Goal: Task Accomplishment & Management: Complete application form

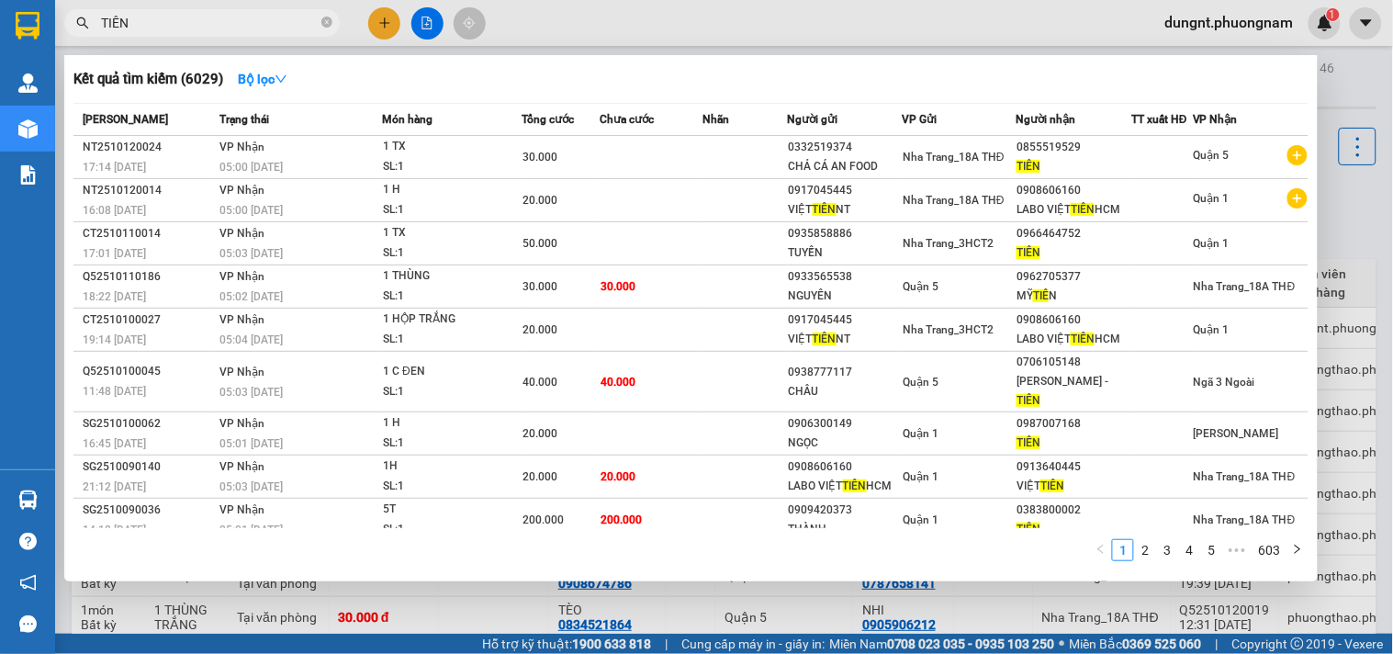
scroll to position [41, 0]
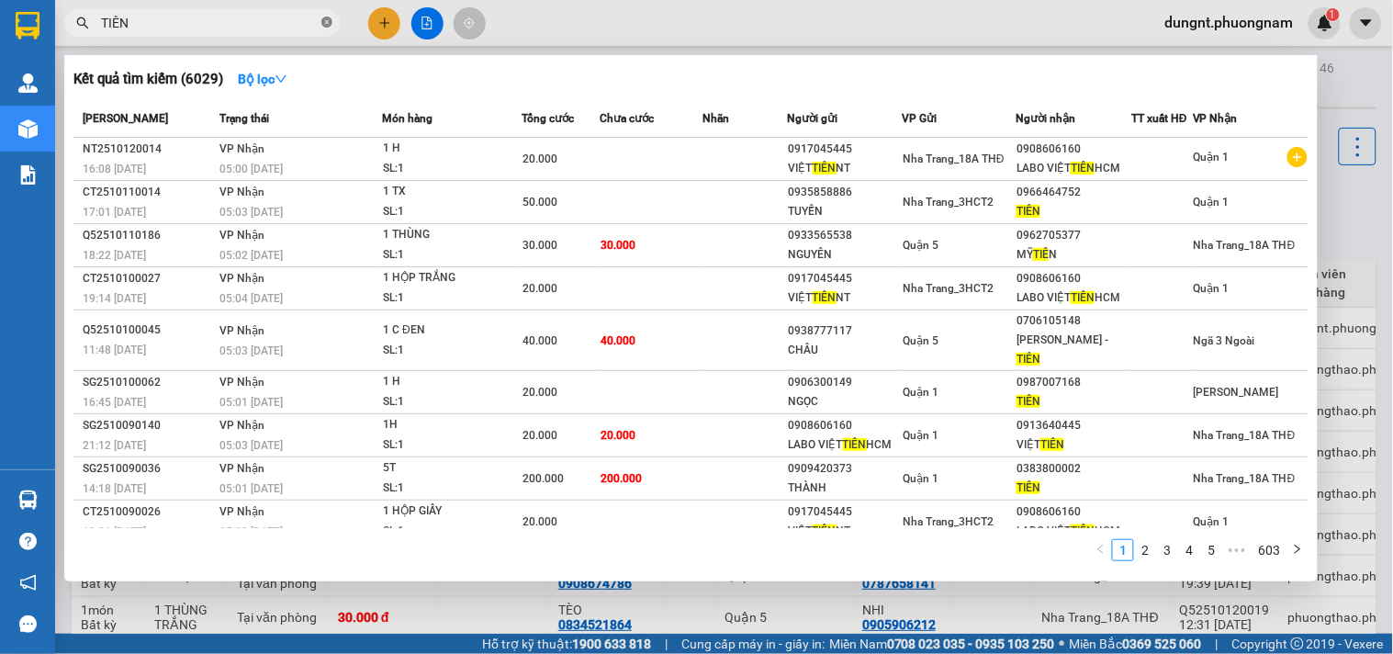
click at [327, 21] on icon "close-circle" at bounding box center [326, 22] width 11 height 11
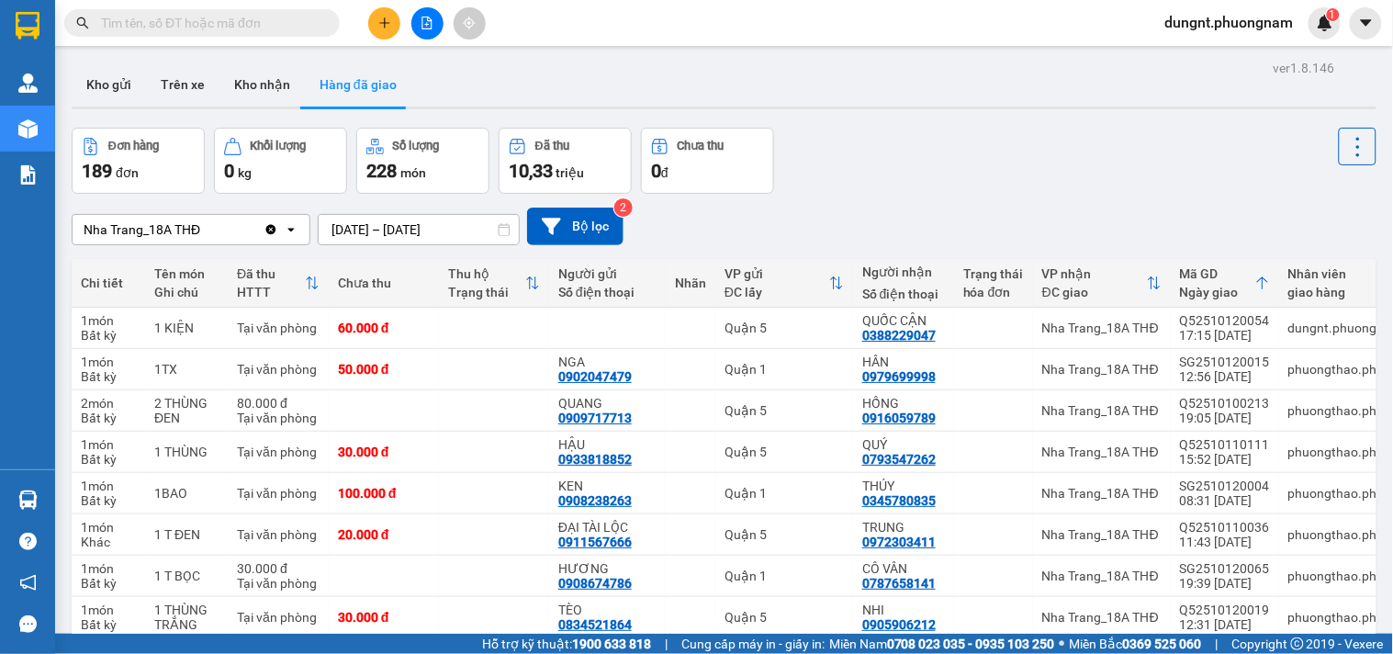
click at [236, 24] on input "text" at bounding box center [209, 23] width 217 height 20
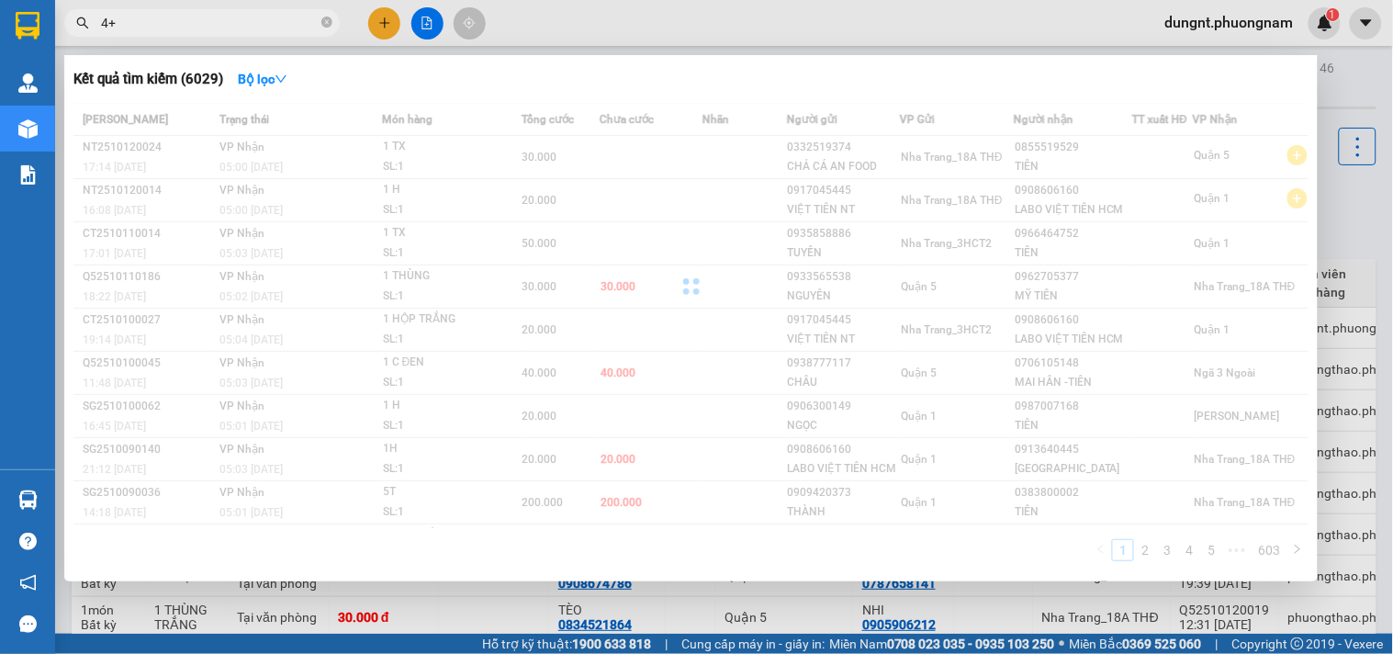
type input "4"
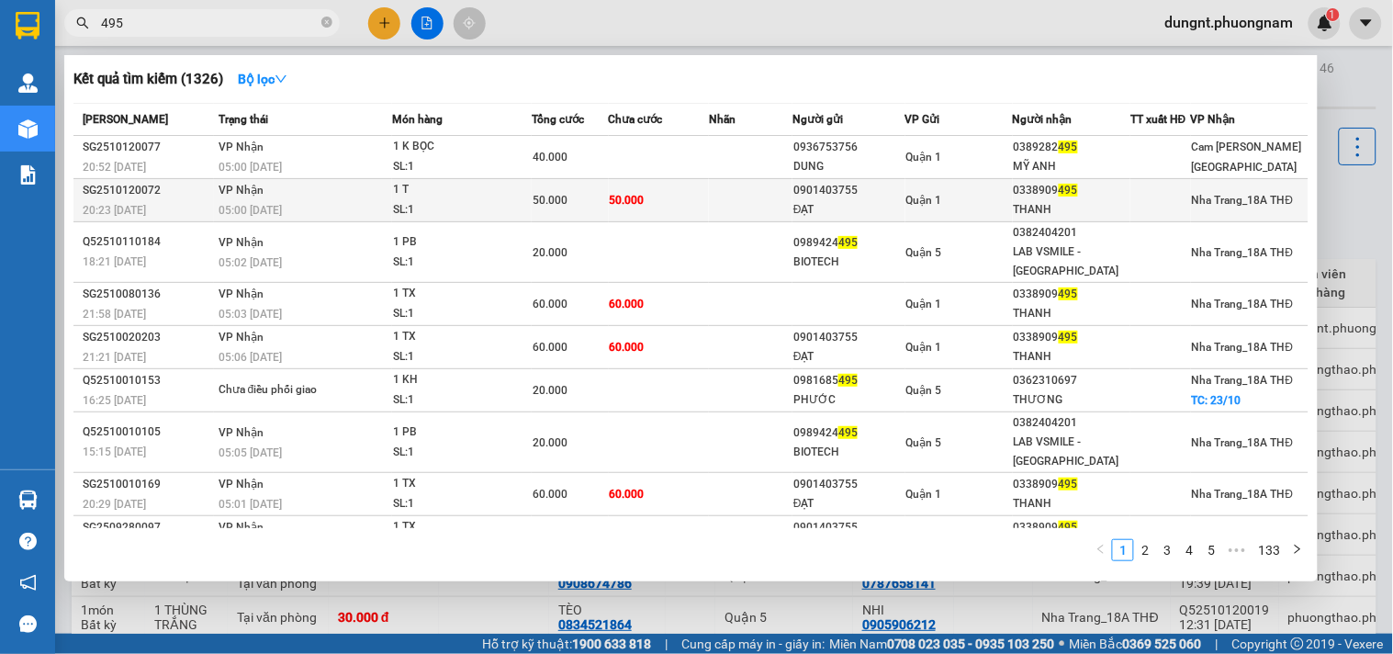
type input "495"
click at [809, 197] on div "0901403755" at bounding box center [848, 190] width 110 height 19
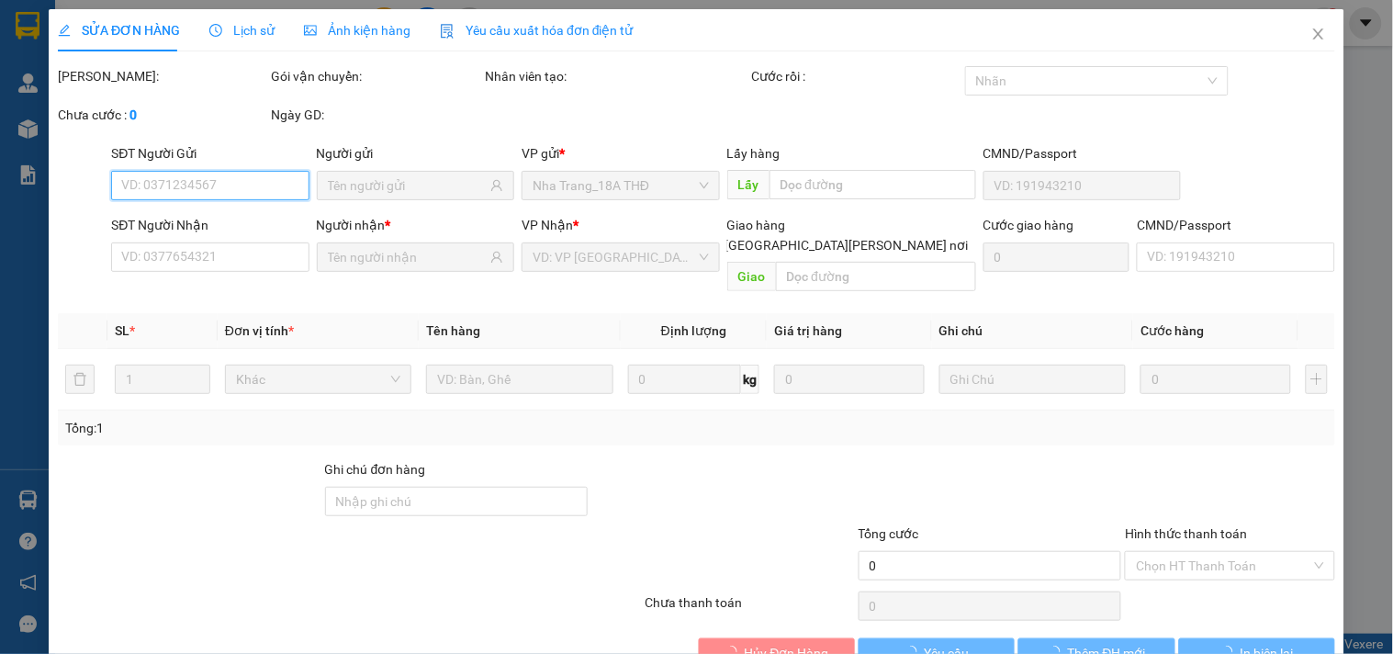
type input "0901403755"
type input "ĐẠT"
type input "0338909495"
type input "THANH"
type input "50.000"
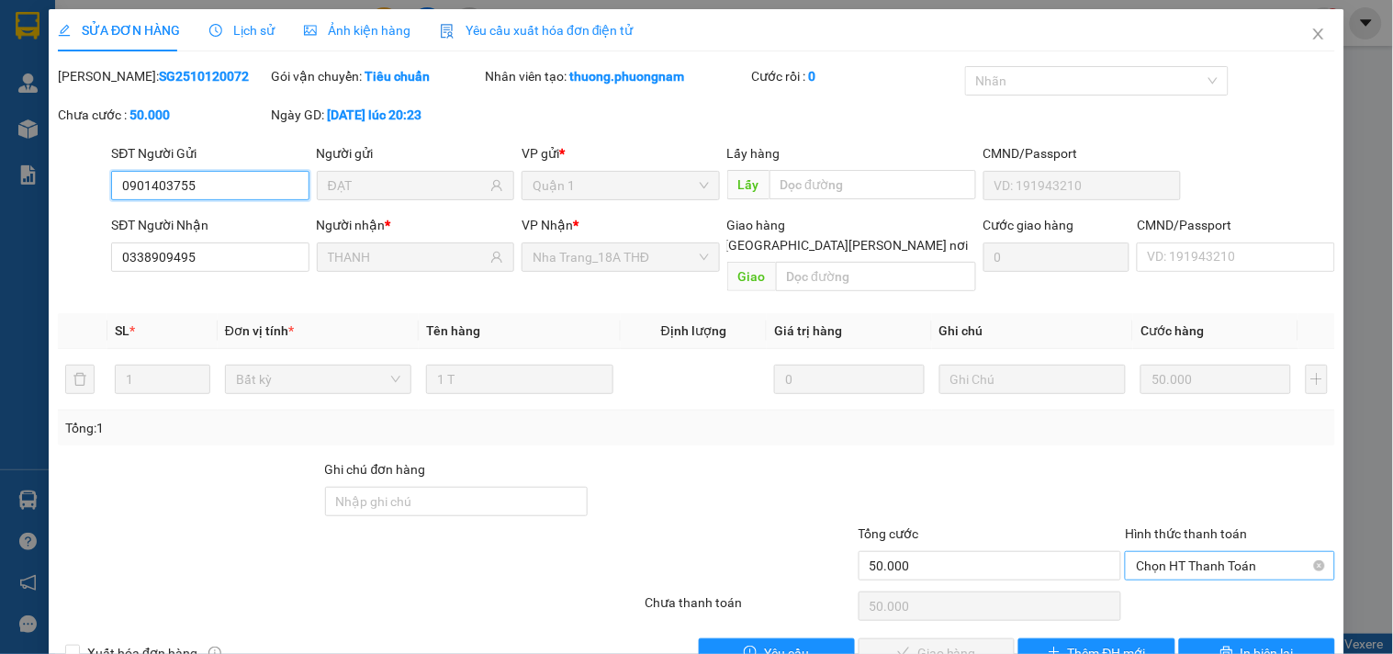
click at [1206, 552] on span "Chọn HT Thanh Toán" at bounding box center [1229, 566] width 187 height 28
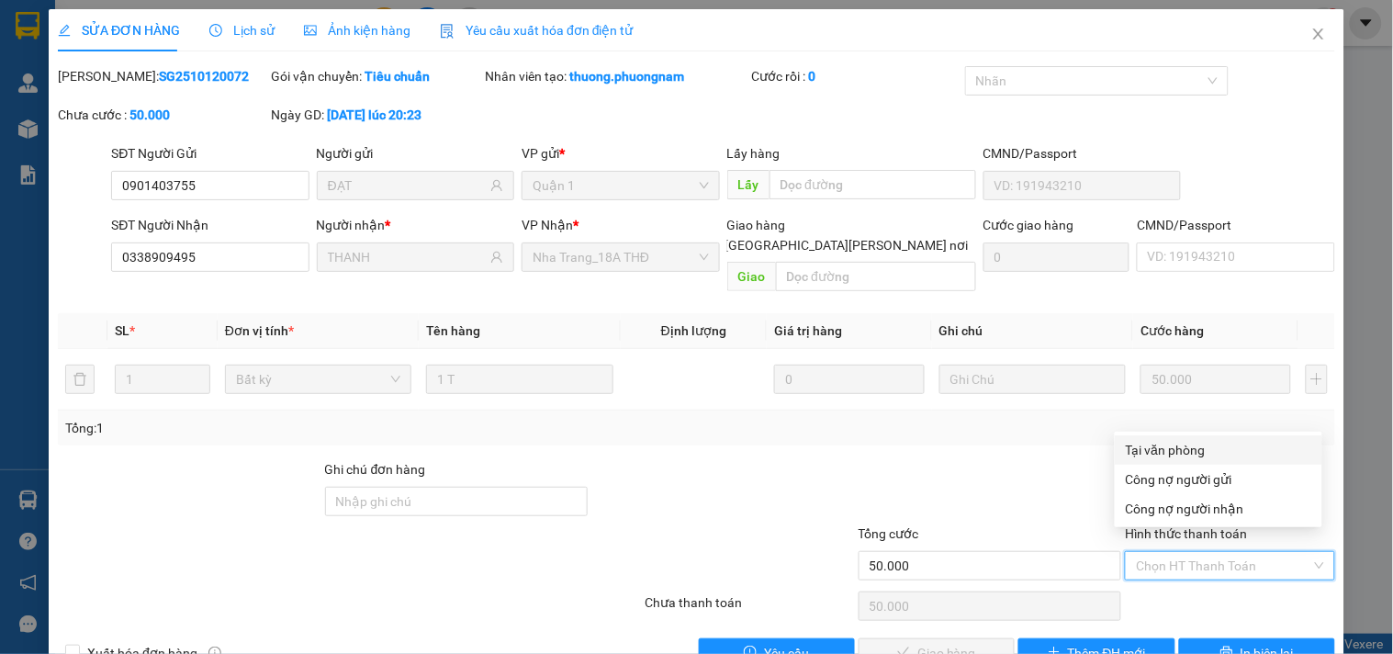
click at [1181, 447] on div "Tại văn phòng" at bounding box center [1218, 450] width 185 height 20
type input "0"
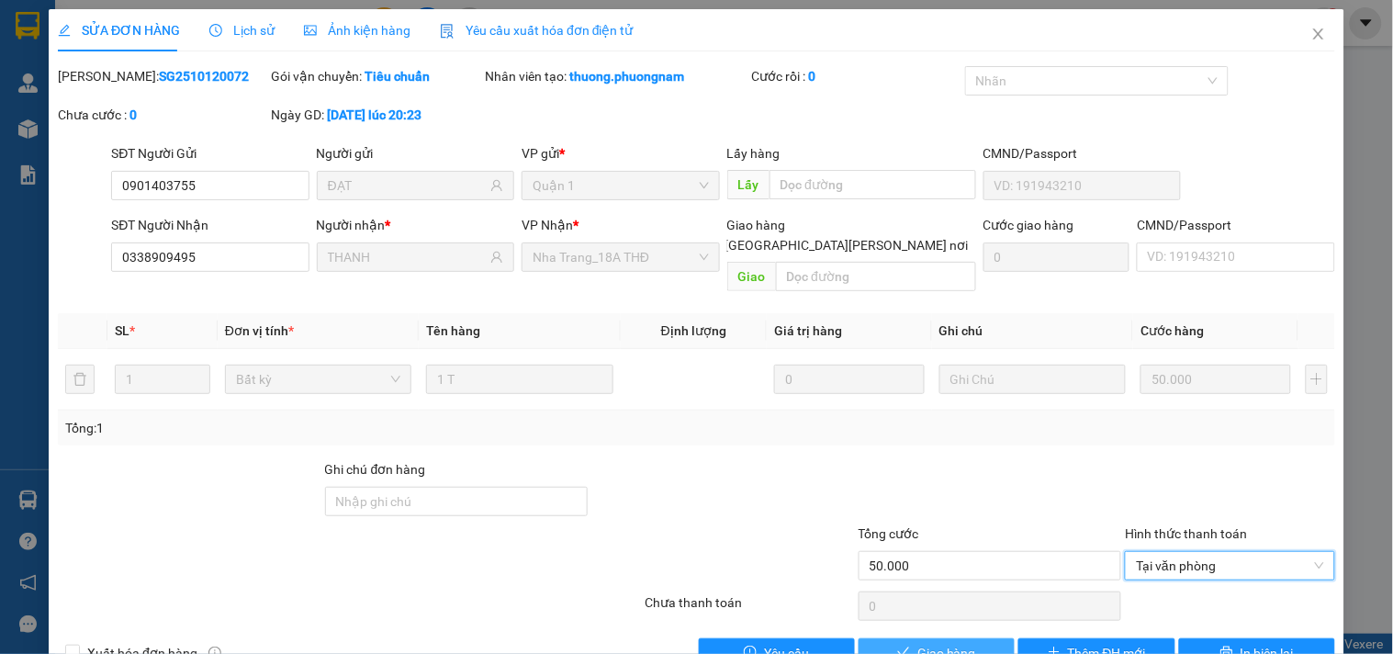
click at [967, 638] on button "Giao hàng" at bounding box center [936, 652] width 156 height 29
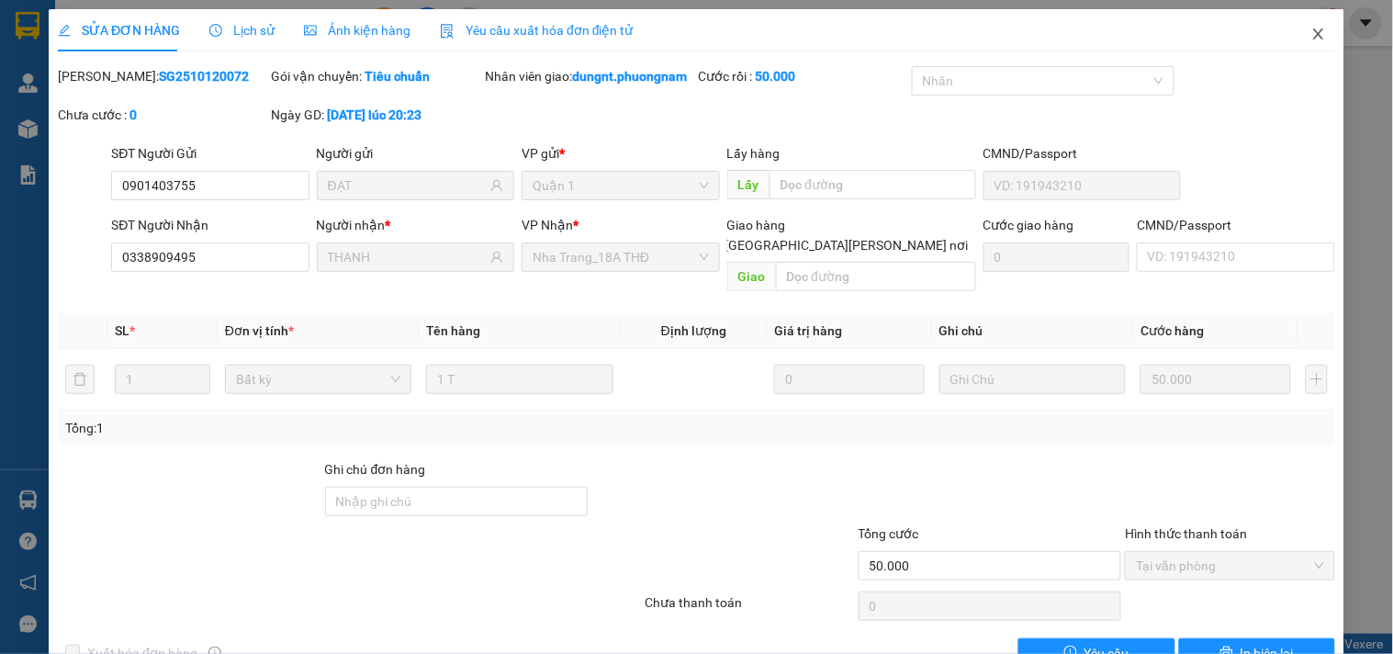
drag, startPoint x: 1305, startPoint y: 31, endPoint x: 400, endPoint y: 40, distance: 904.4
click at [1311, 31] on icon "close" at bounding box center [1318, 34] width 15 height 15
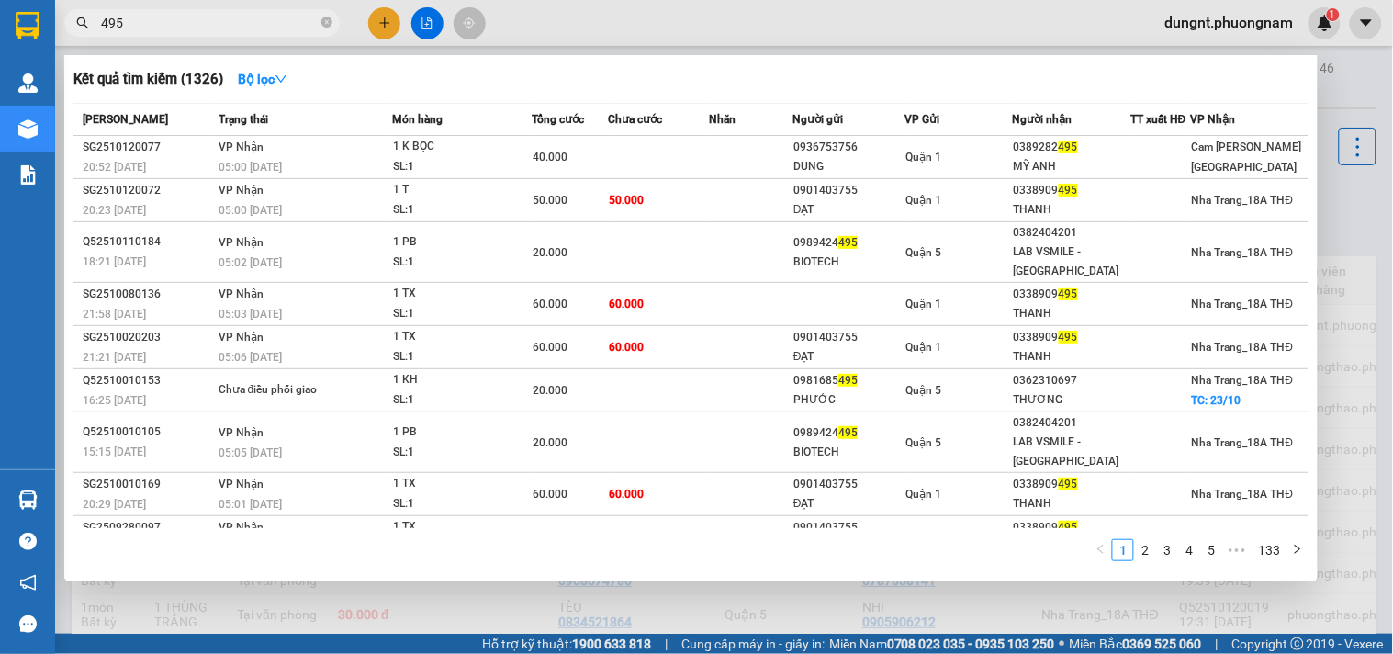
click at [297, 29] on input "495" at bounding box center [209, 23] width 217 height 20
type input "4"
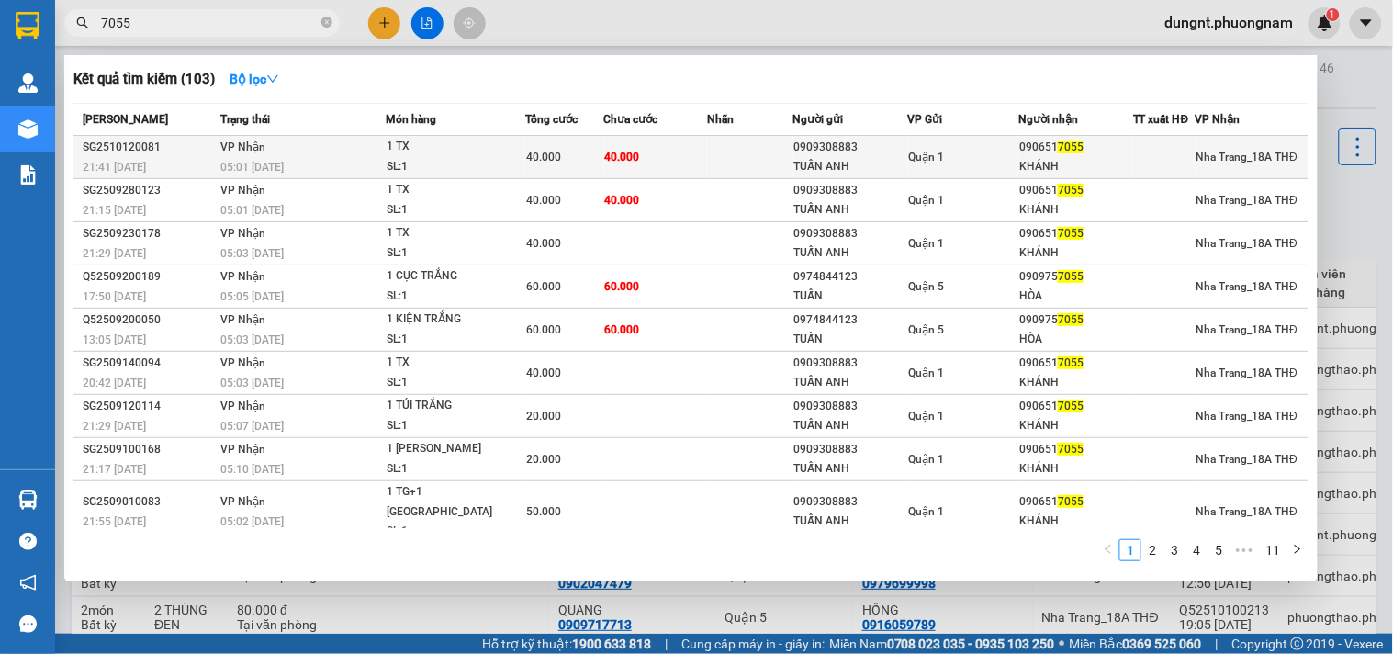
type input "7055"
click at [692, 156] on td "40.000" at bounding box center [656, 157] width 104 height 43
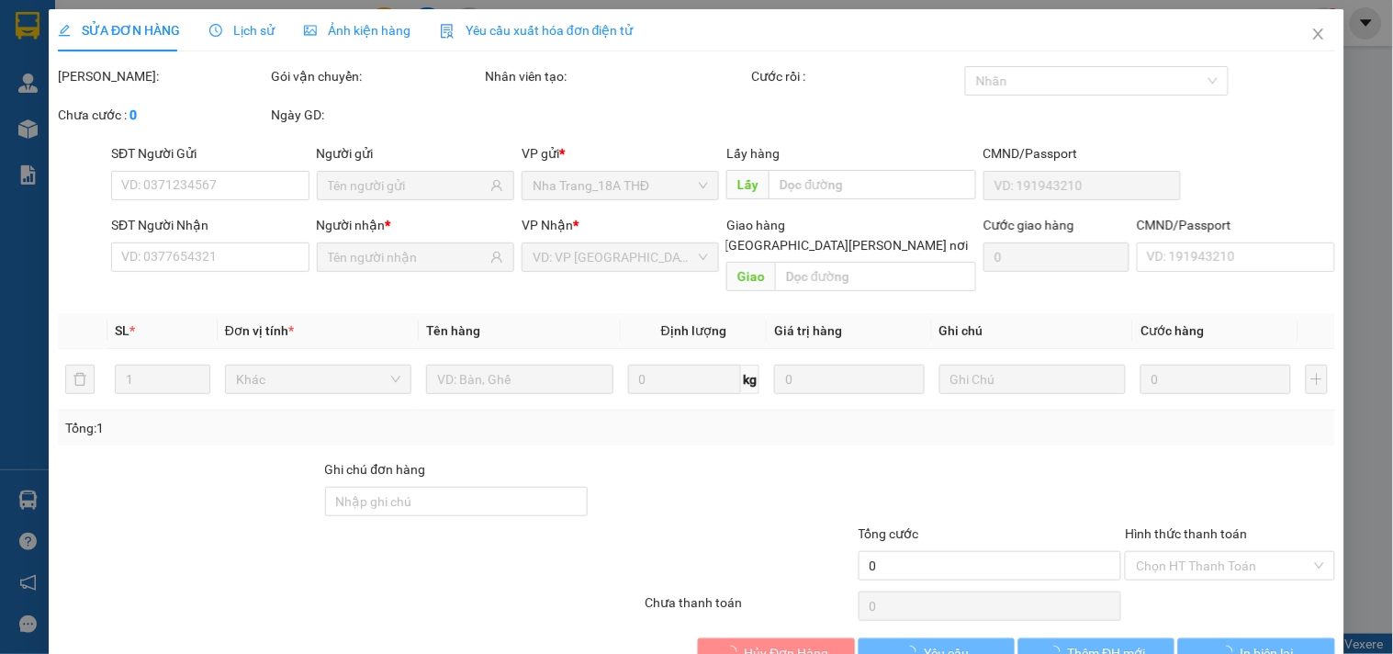
type input "0909308883"
type input "TUẤN ANH"
type input "0906517055"
type input "KHÁNH"
type input "40.000"
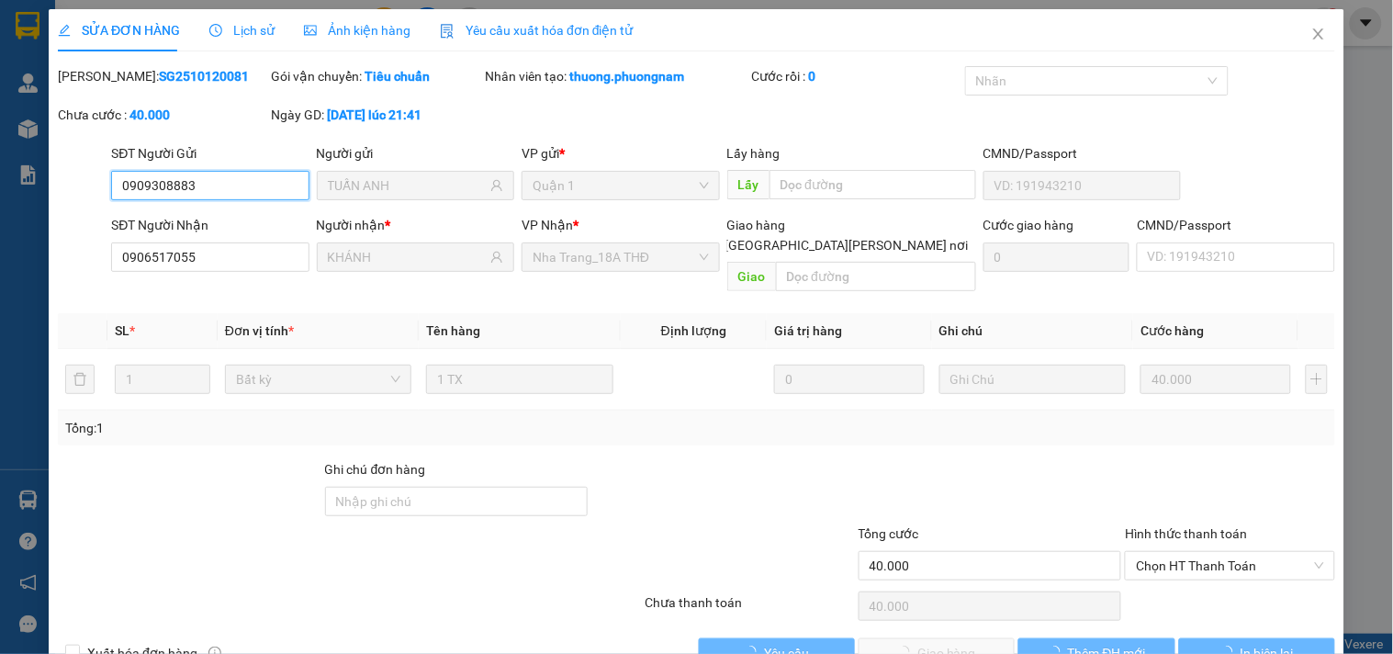
scroll to position [29, 0]
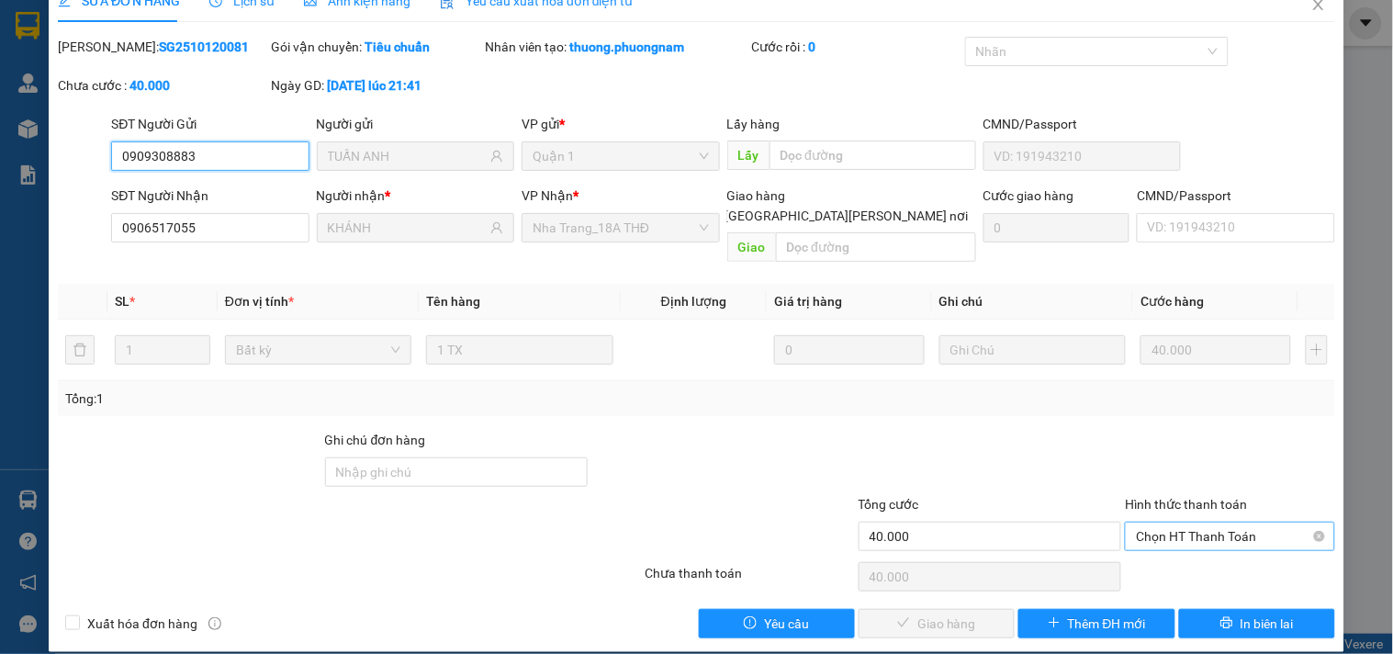
click at [1171, 522] on span "Chọn HT Thanh Toán" at bounding box center [1229, 536] width 187 height 28
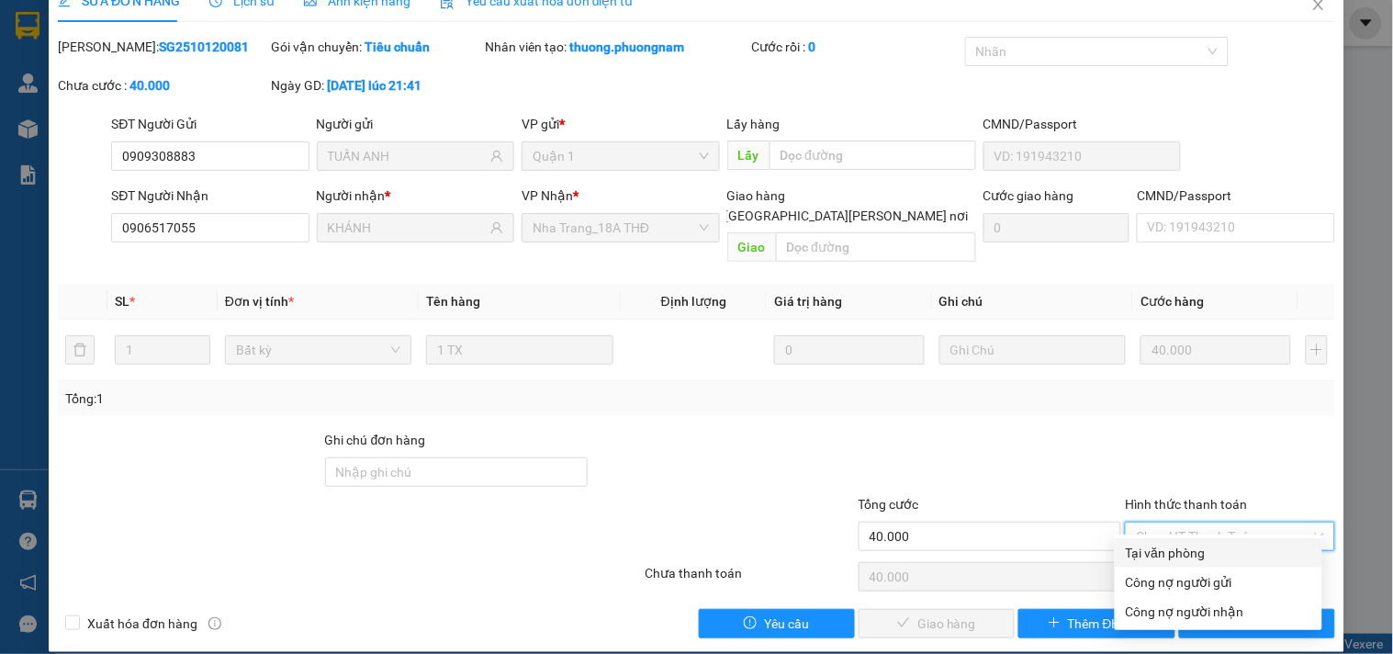
click at [1159, 546] on div "Tại văn phòng" at bounding box center [1218, 553] width 185 height 20
type input "0"
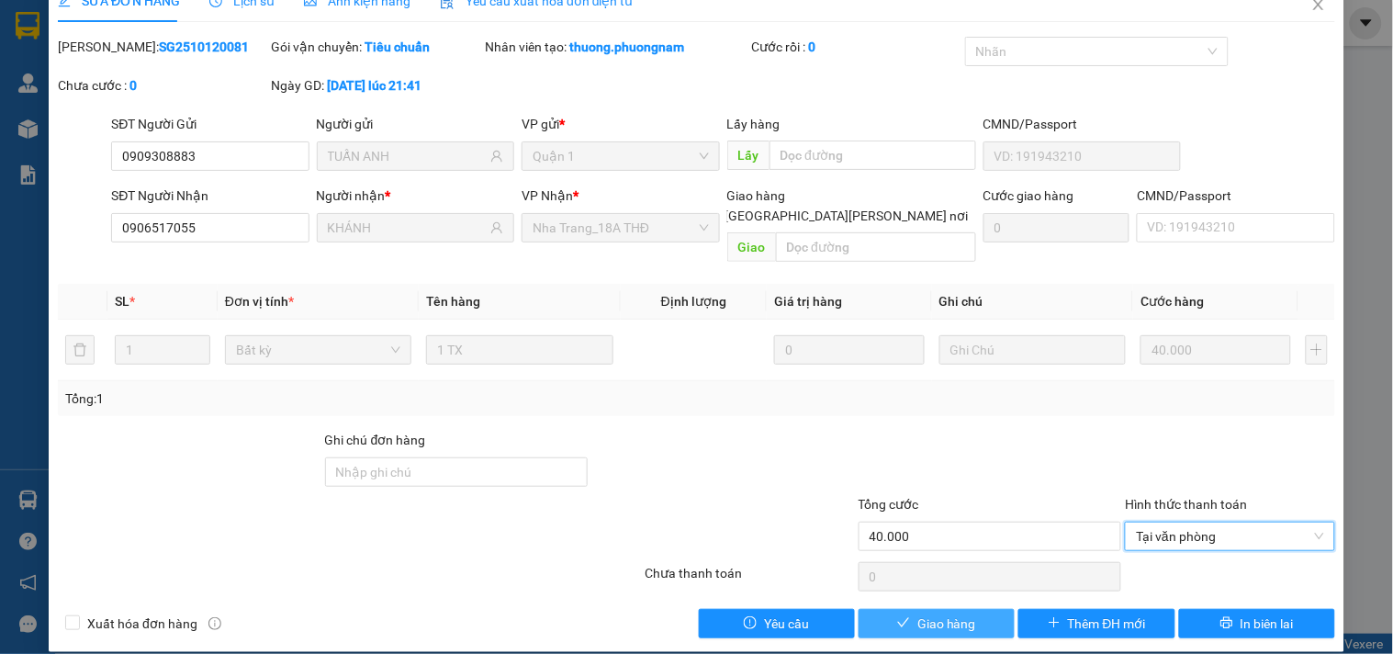
click at [939, 613] on span "Giao hàng" at bounding box center [946, 623] width 59 height 20
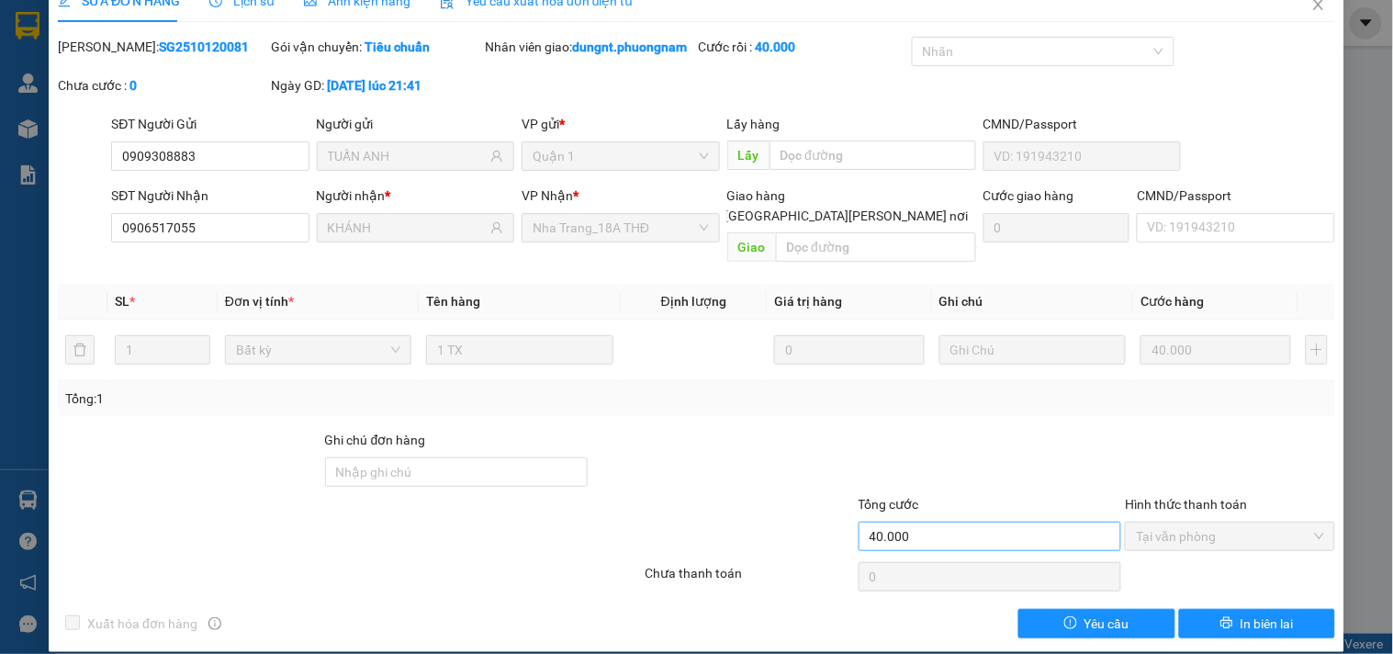
scroll to position [0, 0]
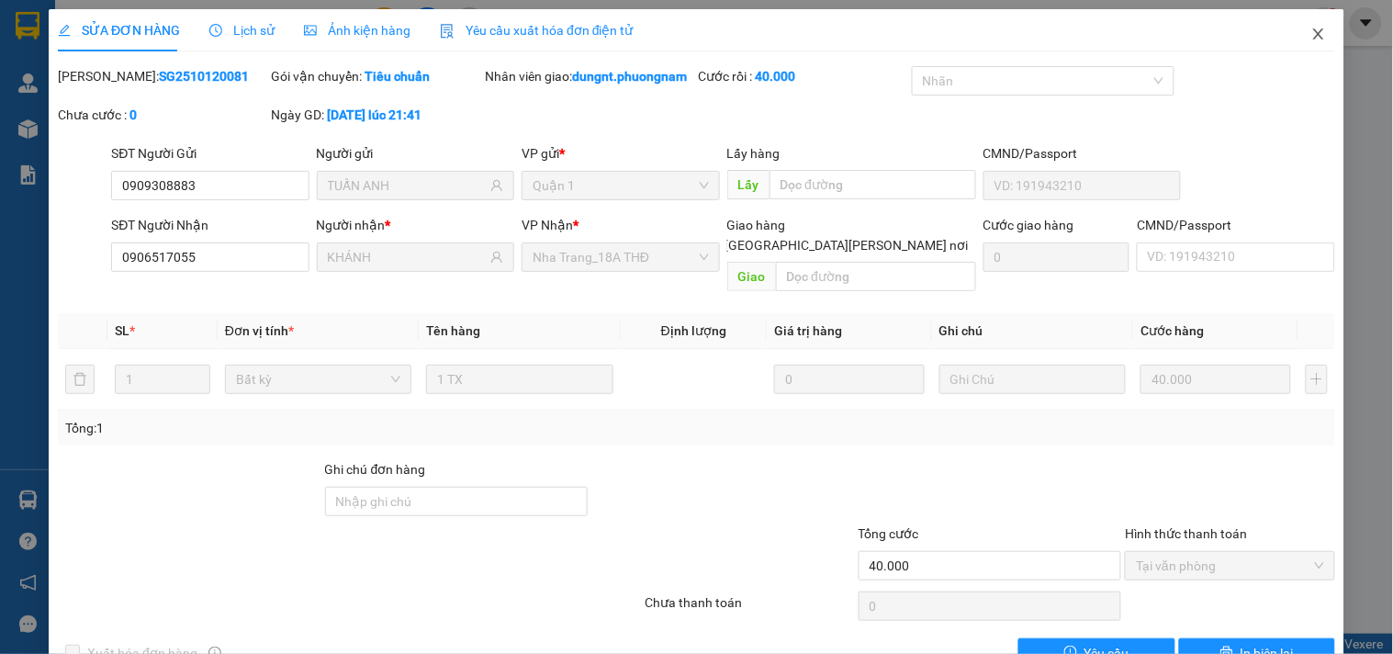
click at [1311, 32] on icon "close" at bounding box center [1318, 34] width 15 height 15
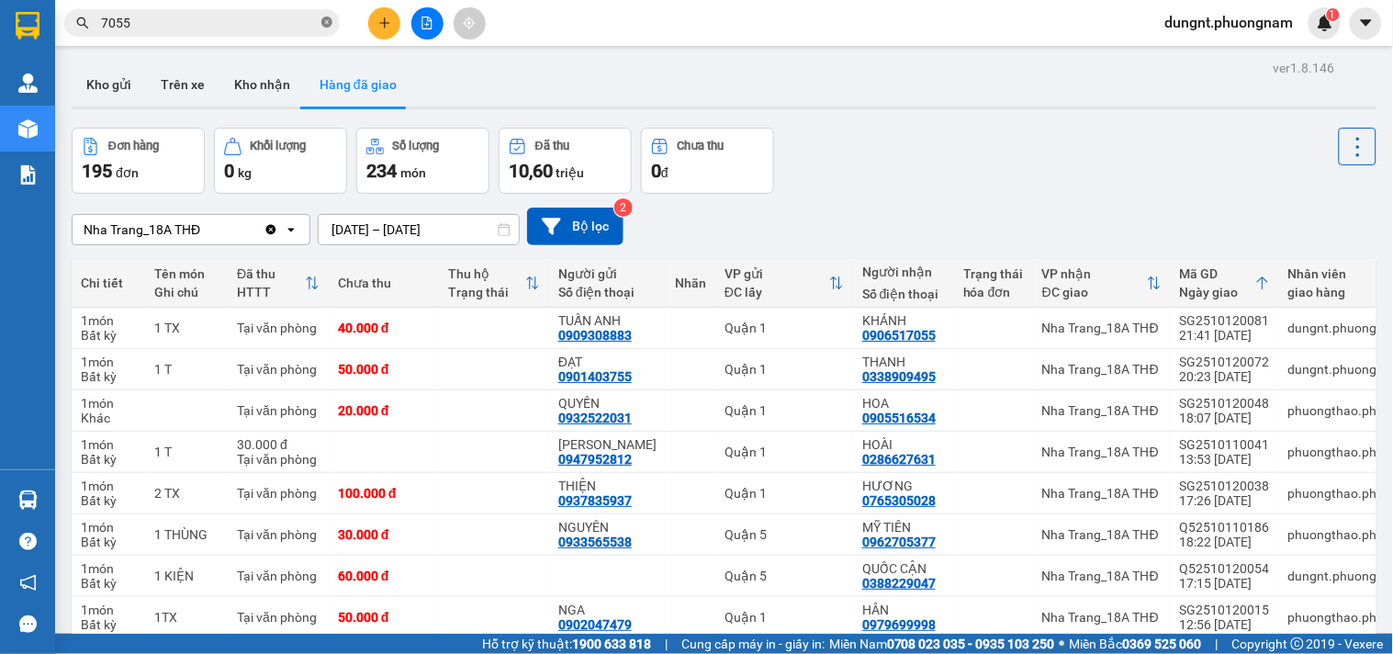
click at [331, 18] on icon "close-circle" at bounding box center [326, 22] width 11 height 11
click at [193, 19] on input "text" at bounding box center [209, 23] width 217 height 20
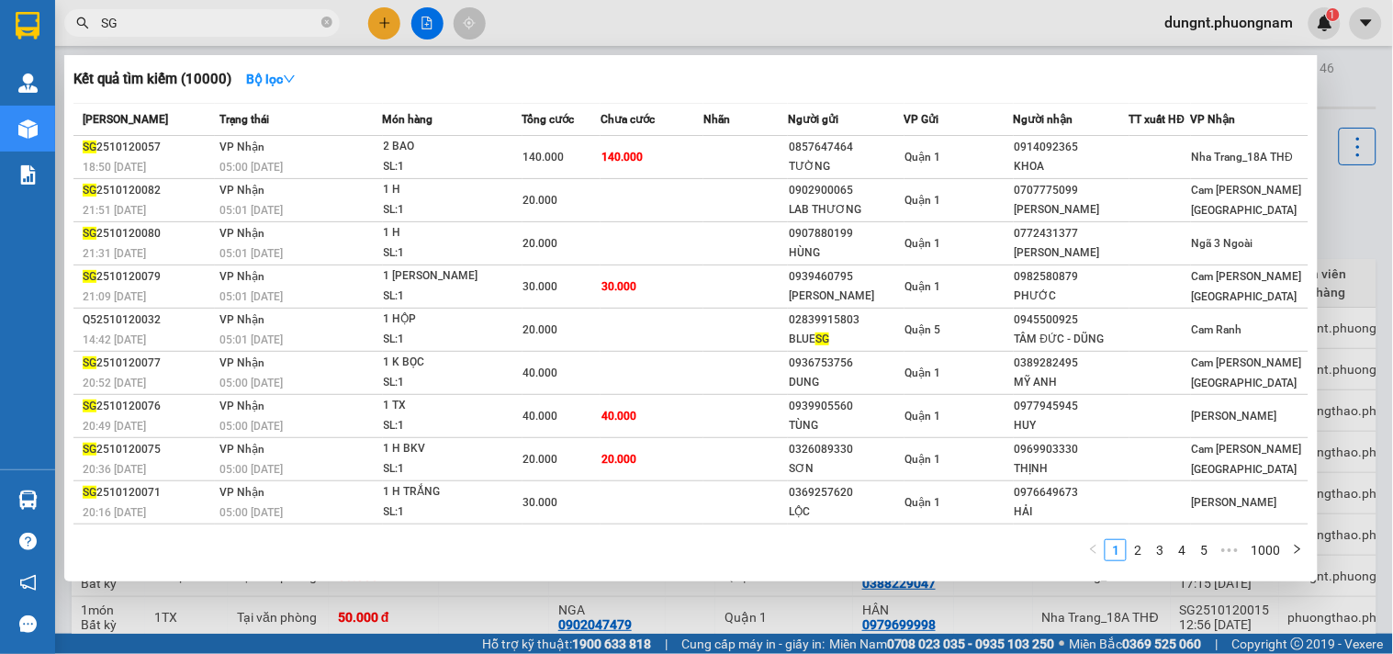
type input "S"
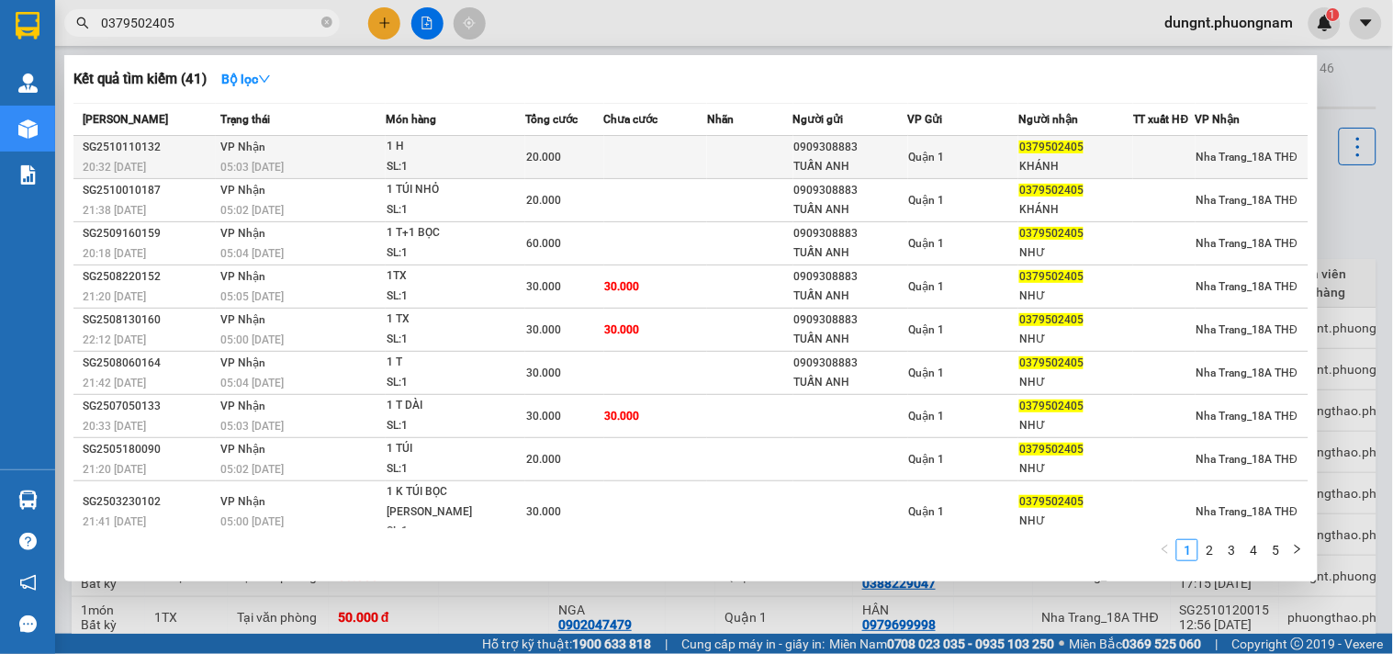
type input "0379502405"
click at [489, 151] on div "1 H" at bounding box center [456, 147] width 138 height 20
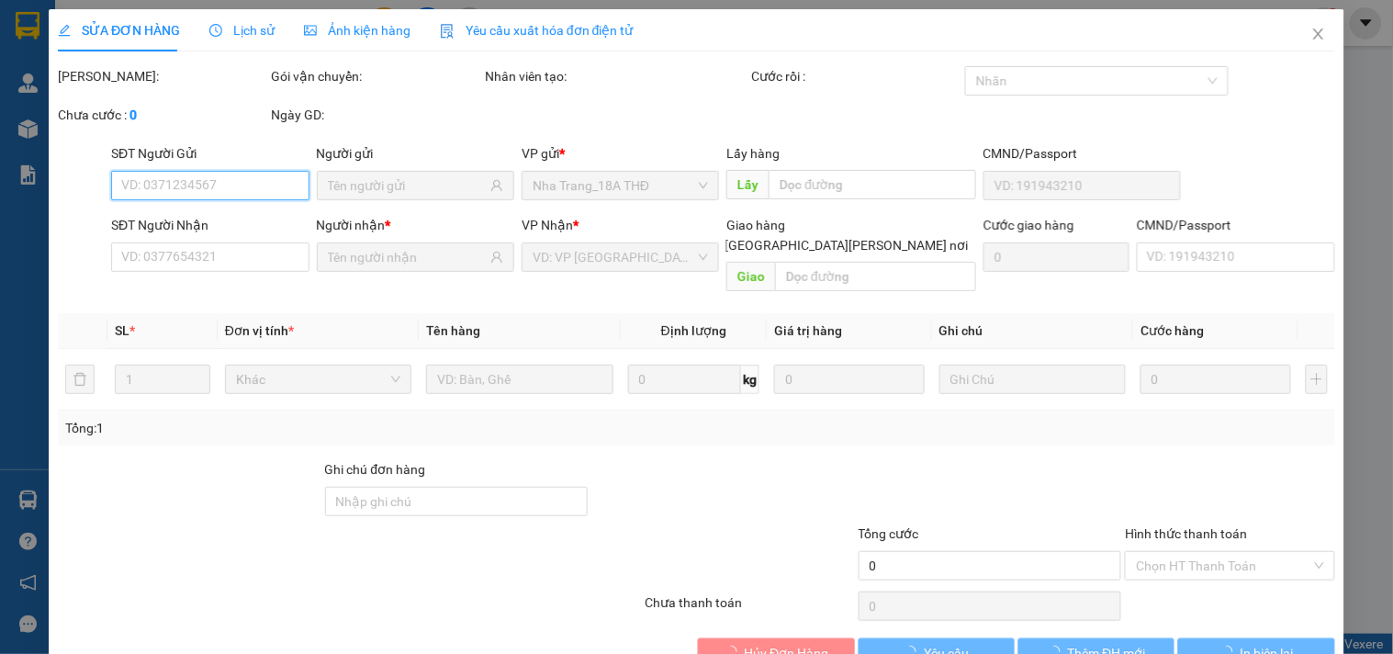
scroll to position [29, 0]
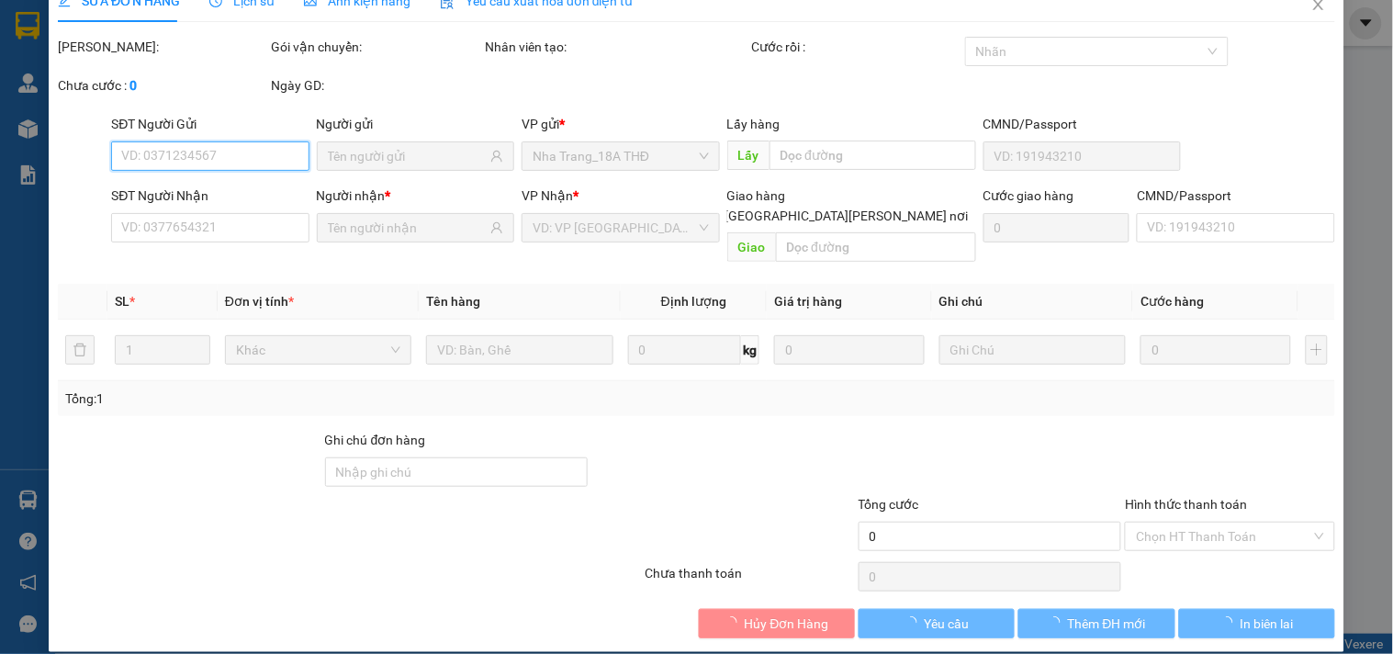
type input "0909308883"
type input "TUẤN ANH"
type input "0379502405"
type input "KHÁNH"
type input "20.000"
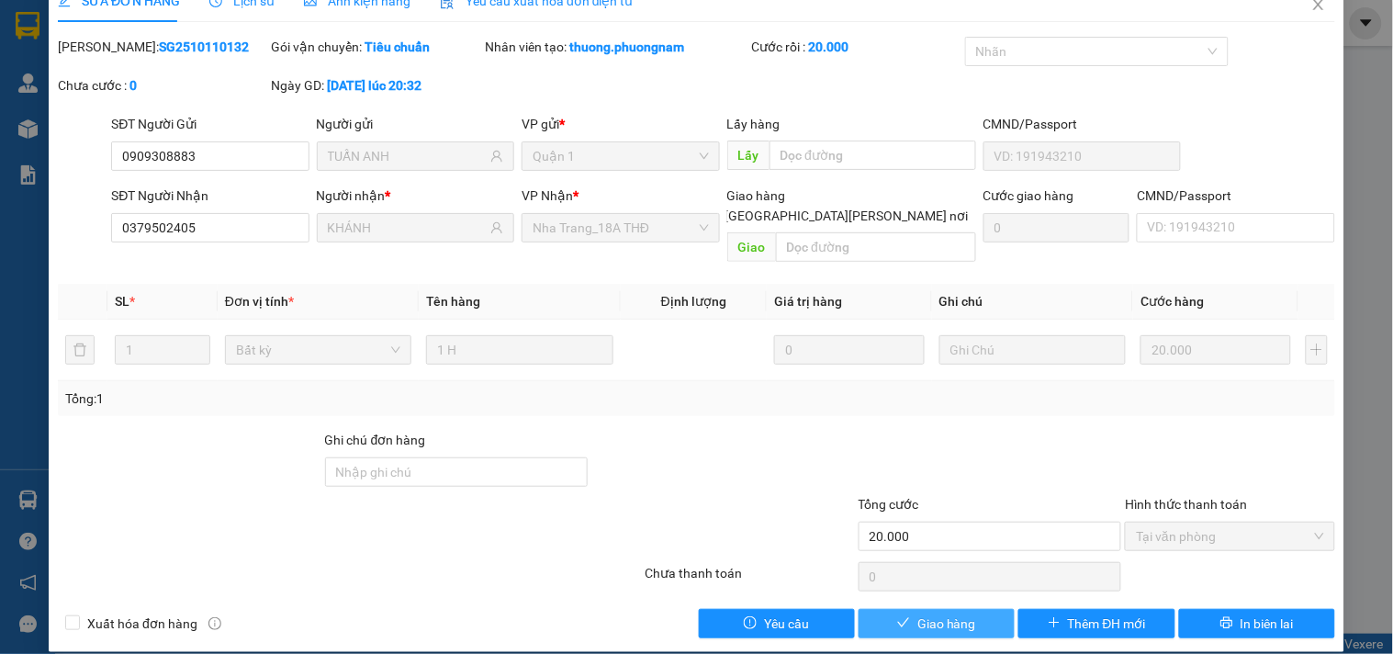
click at [923, 613] on span "Giao hàng" at bounding box center [946, 623] width 59 height 20
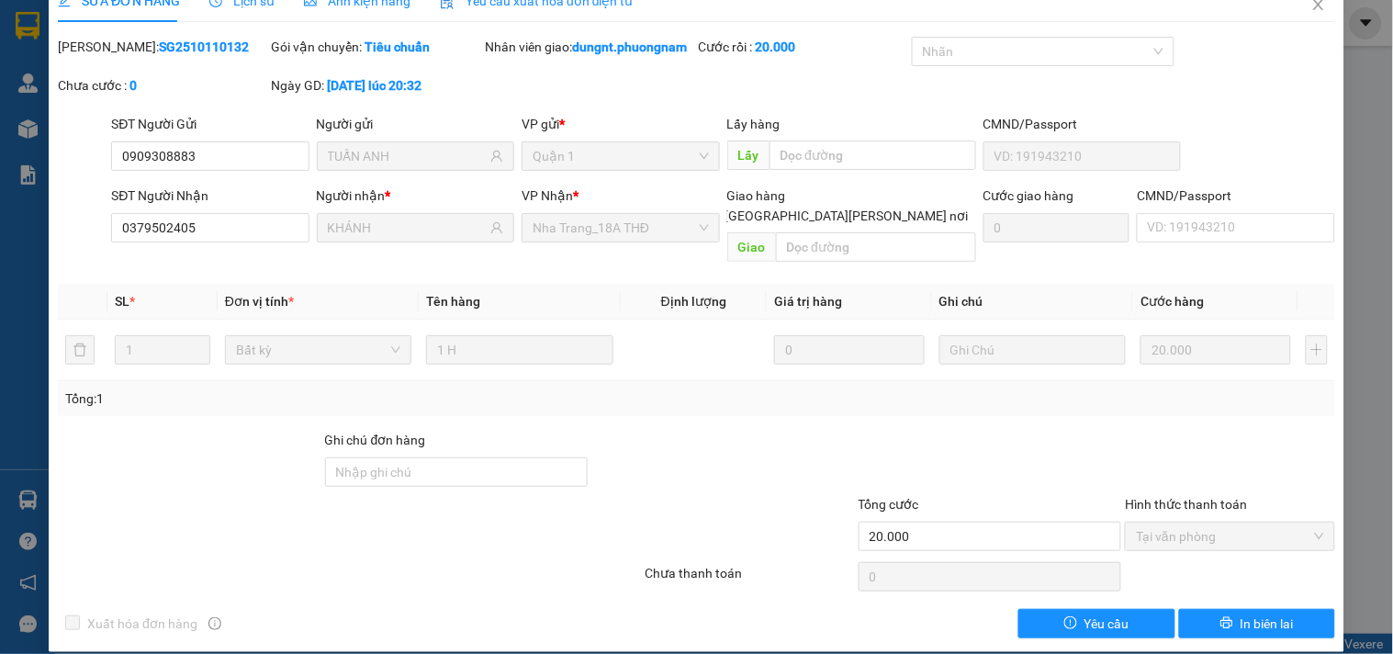
scroll to position [0, 0]
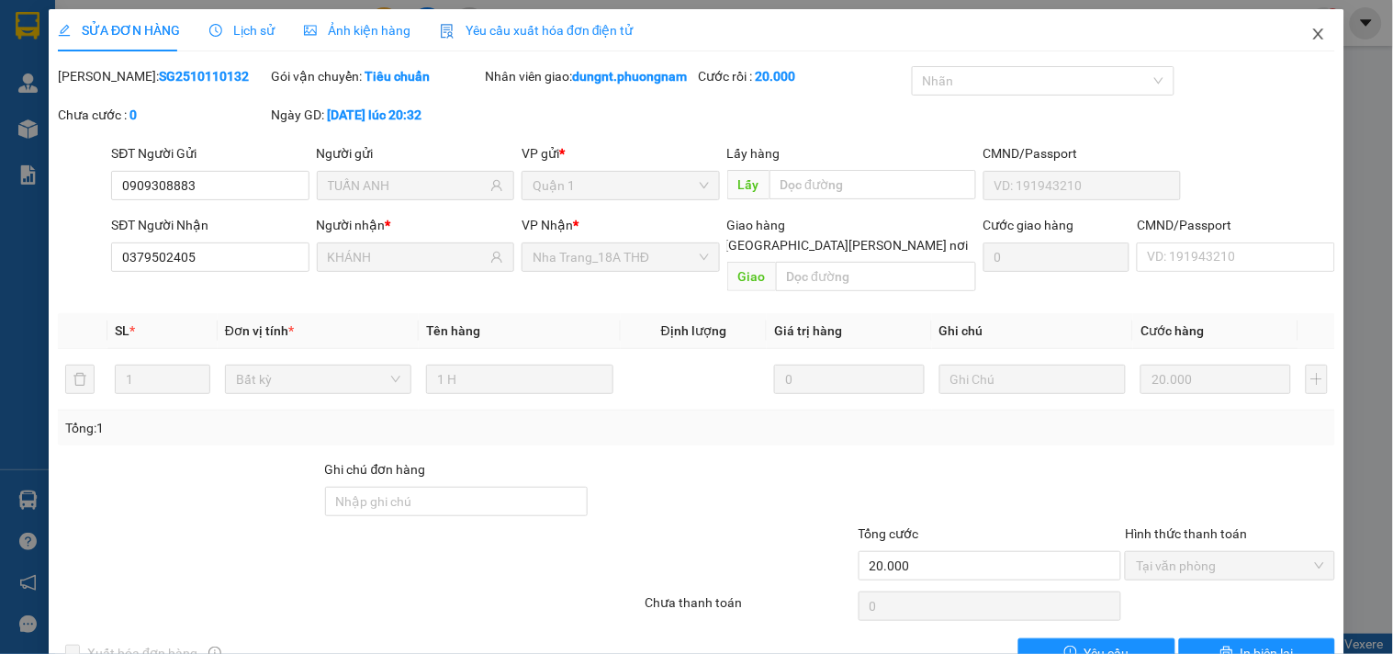
click at [1313, 33] on icon "close" at bounding box center [1318, 33] width 10 height 11
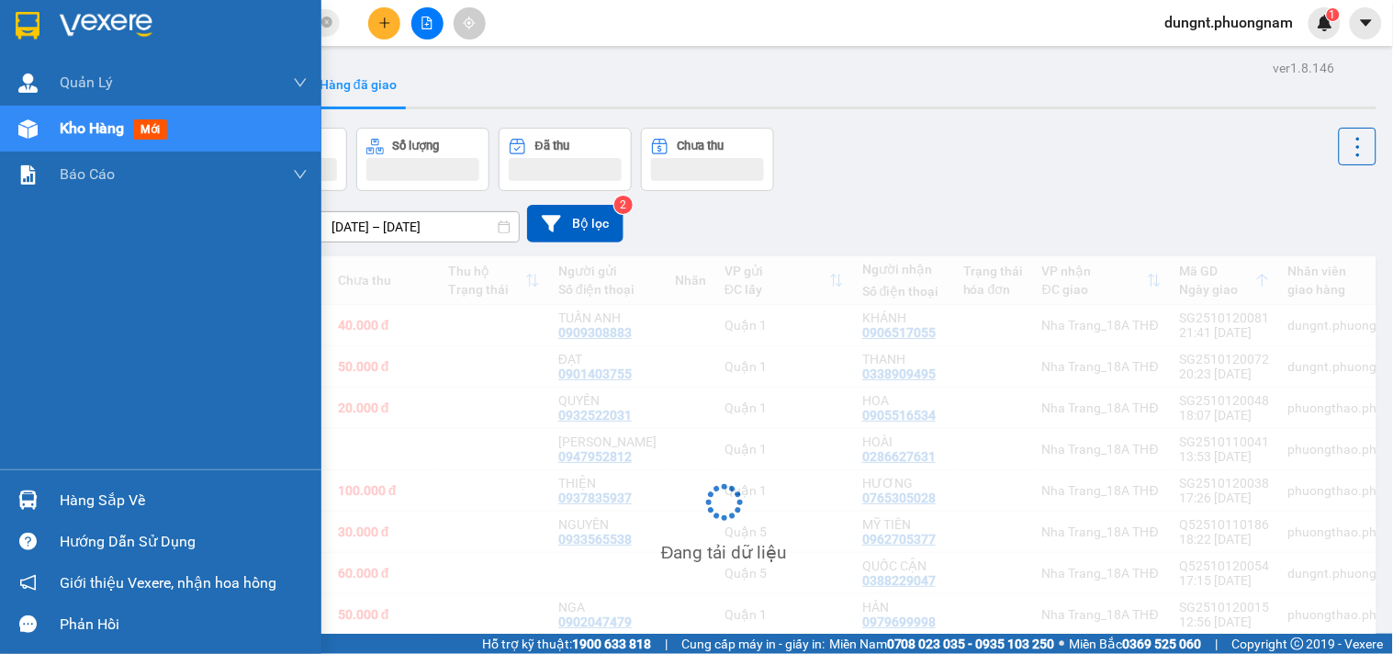
click at [48, 129] on div "Kho hàng mới" at bounding box center [160, 129] width 321 height 46
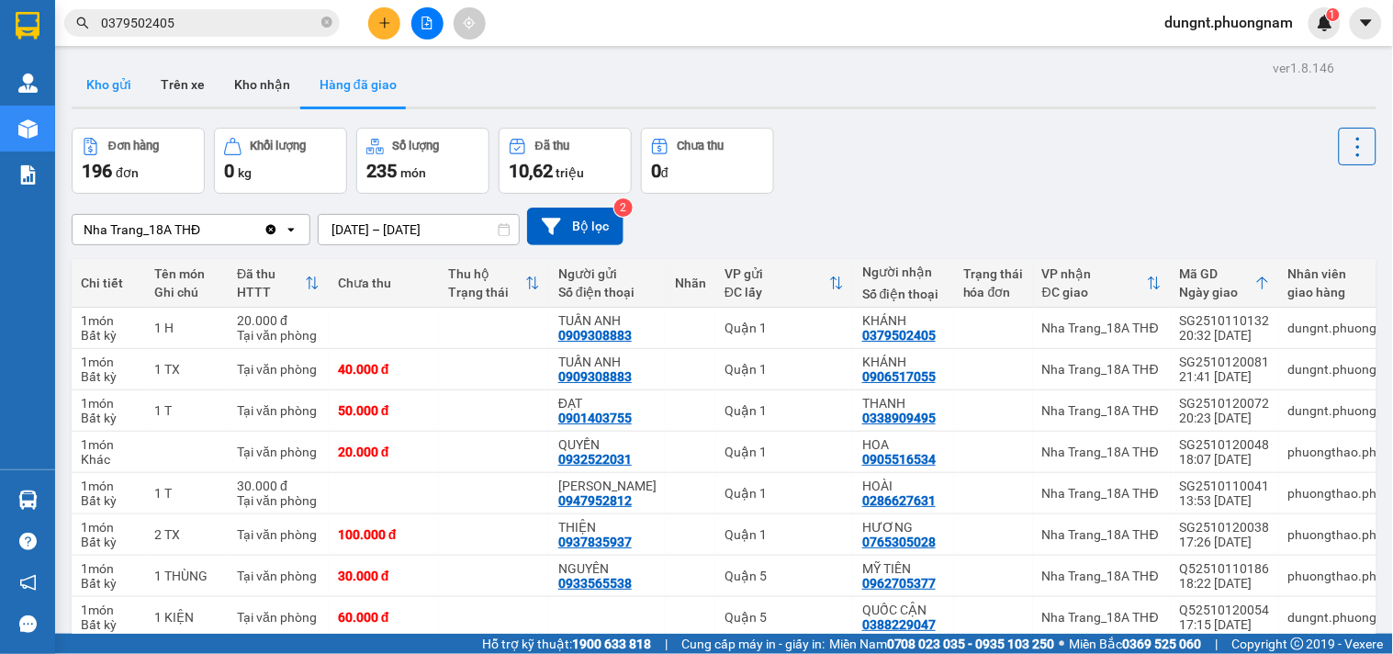
click at [117, 84] on button "Kho gửi" at bounding box center [109, 84] width 74 height 44
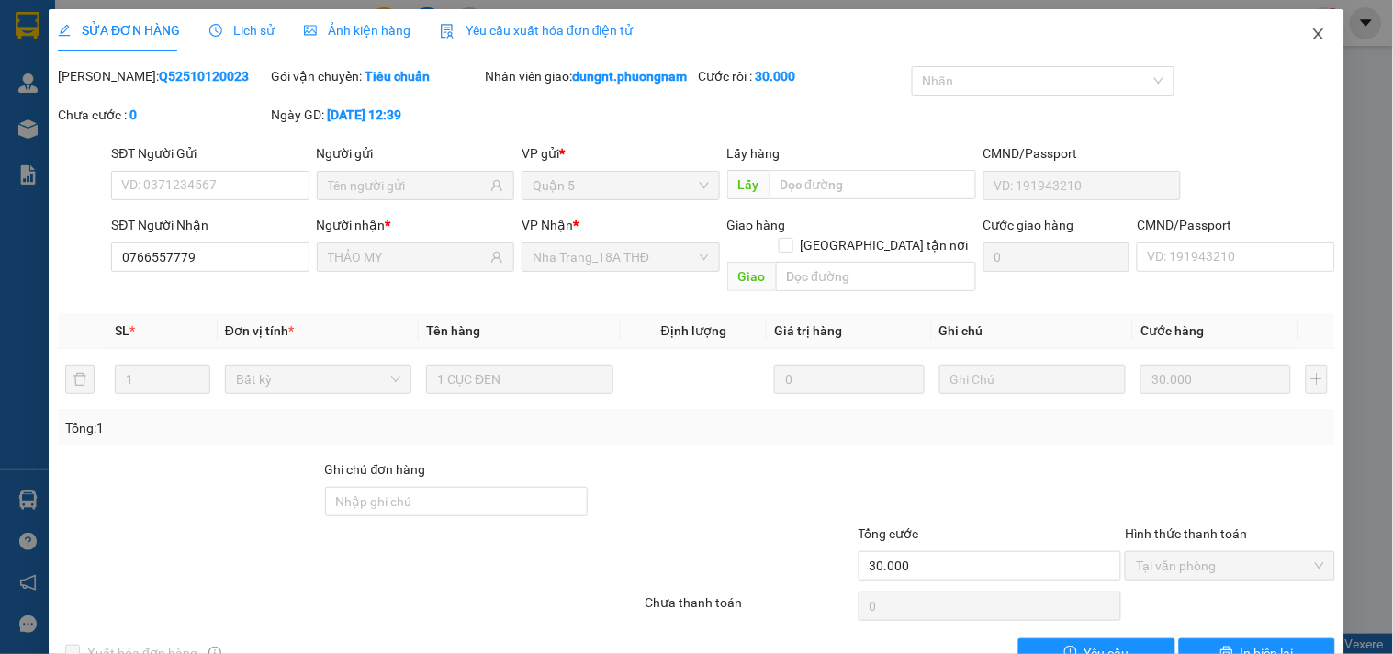
click at [1311, 28] on icon "close" at bounding box center [1318, 34] width 15 height 15
